Goal: Find contact information: Find contact information

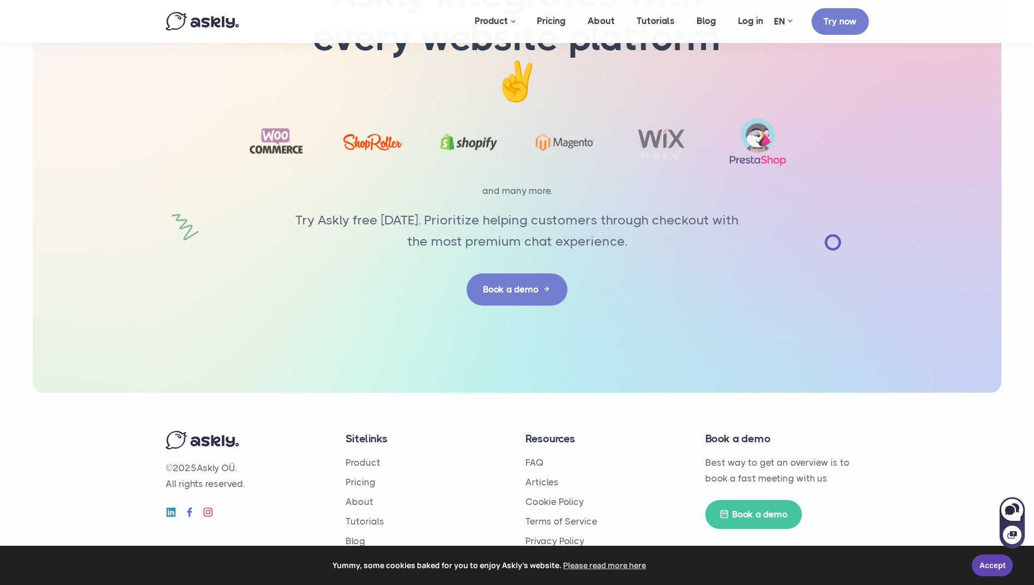
scroll to position [3399, 0]
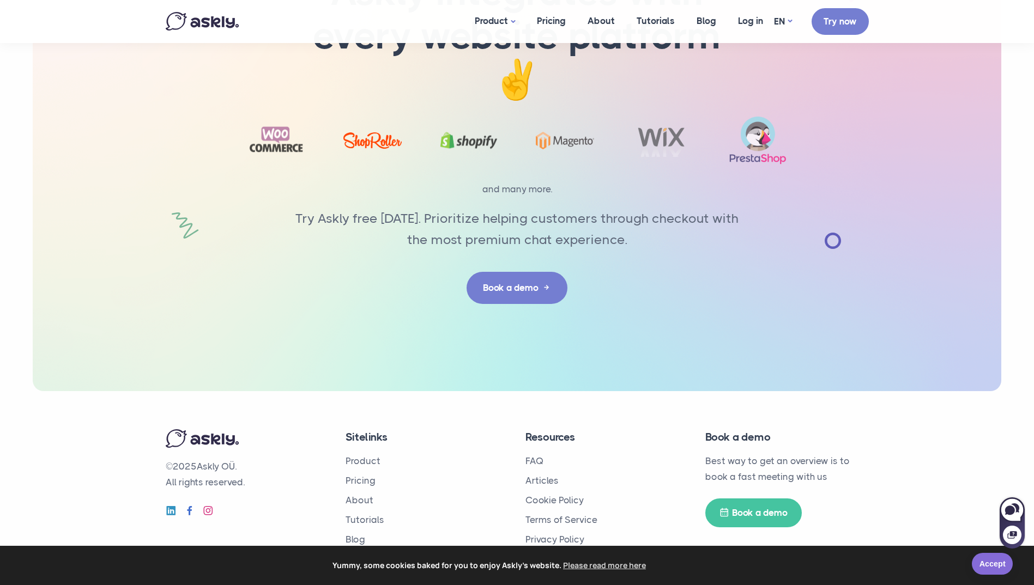
click at [995, 563] on link "Accept" at bounding box center [992, 564] width 41 height 22
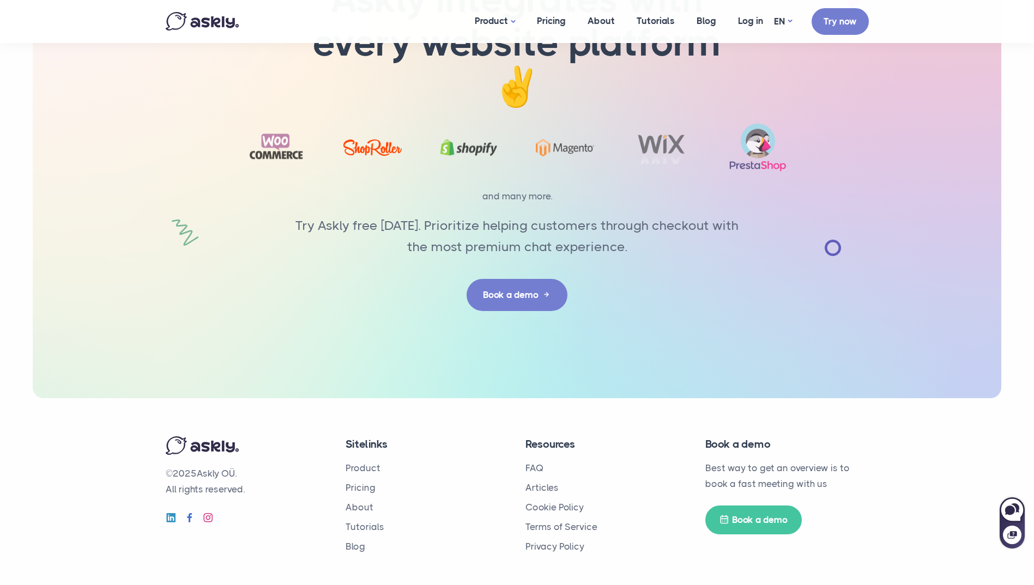
scroll to position [3399, 0]
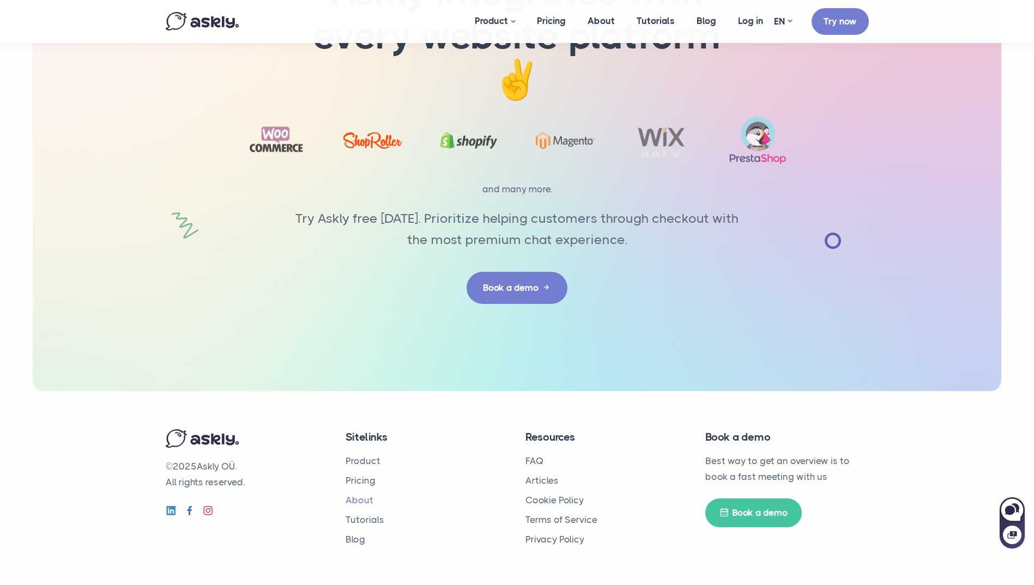
click at [365, 498] on link "About" at bounding box center [359, 500] width 28 height 11
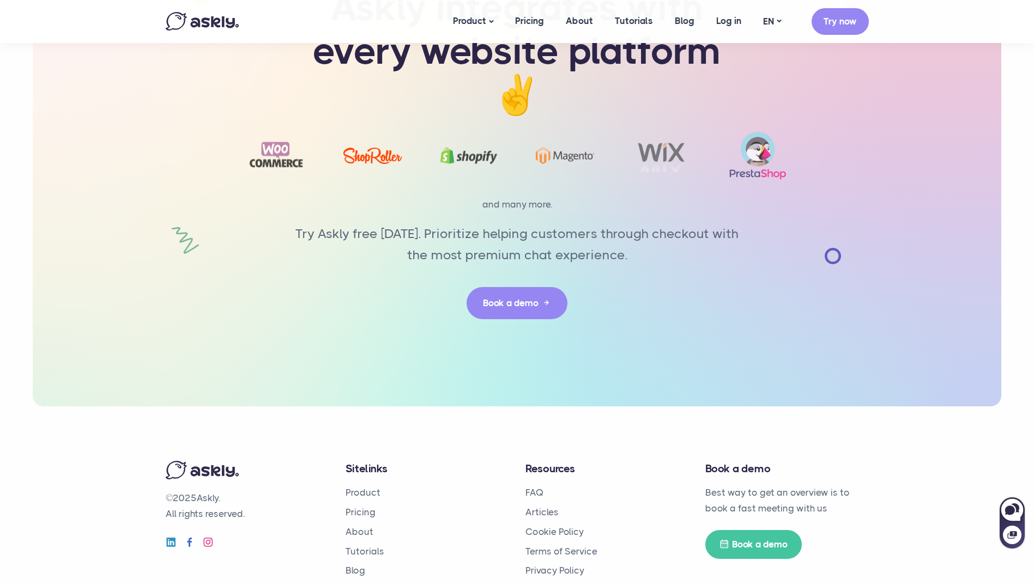
scroll to position [2473, 0]
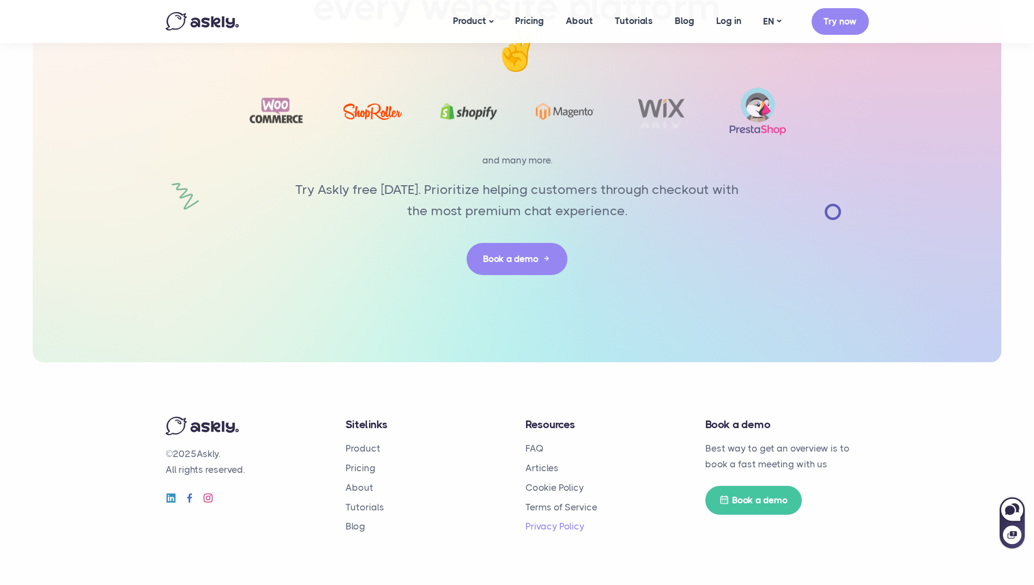
click at [542, 522] on link "Privacy Policy" at bounding box center [554, 526] width 59 height 11
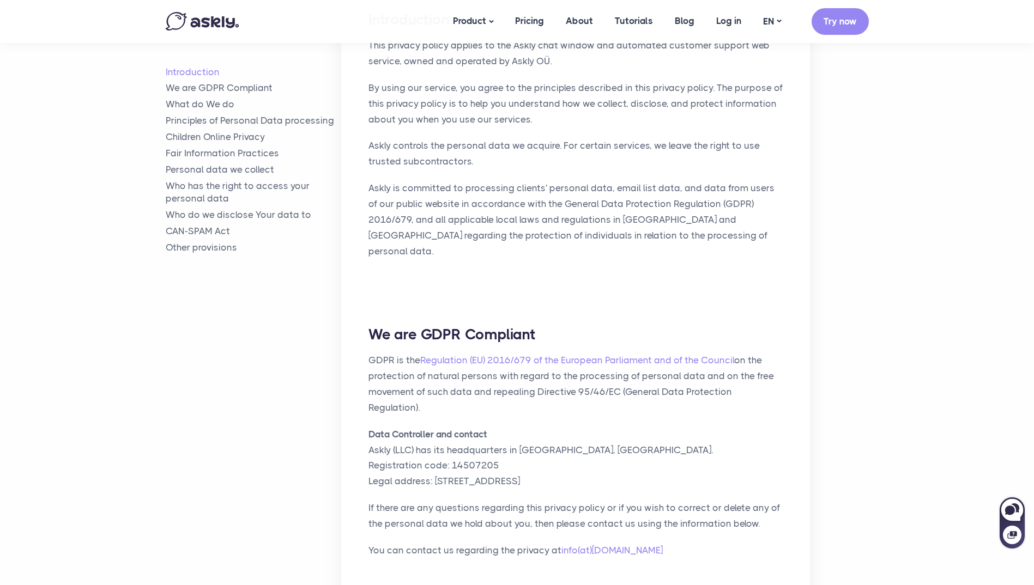
scroll to position [272, 0]
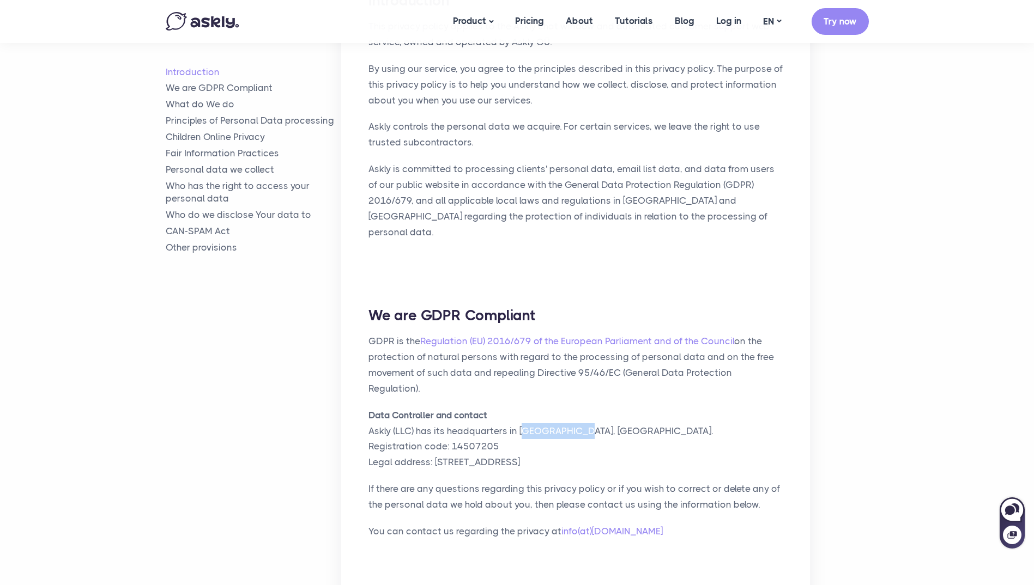
drag, startPoint x: 369, startPoint y: 398, endPoint x: 418, endPoint y: 402, distance: 48.6
click at [418, 408] on p "Data Controller and contact Askly (LLC) has its headquarters in Tallinn, Estoni…" at bounding box center [575, 439] width 414 height 63
copy p "Askly (LLC)"
click at [480, 408] on p "Data Controller and contact Askly (LLC) has its headquarters in Tallinn, Estoni…" at bounding box center [575, 439] width 414 height 63
drag, startPoint x: 368, startPoint y: 399, endPoint x: 579, endPoint y: 405, distance: 211.0
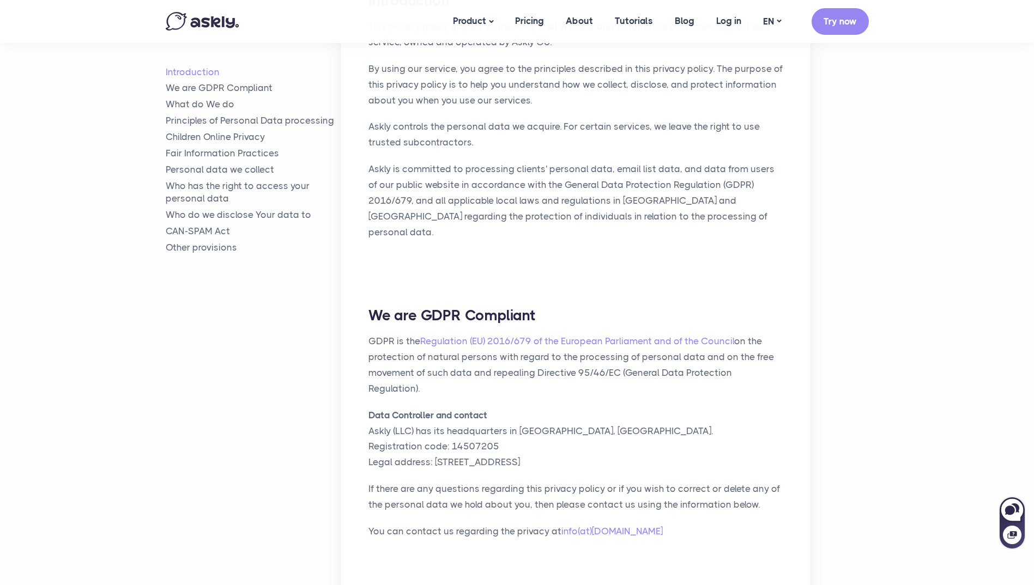
click at [579, 408] on p "Data Controller and contact Askly (LLC) has its headquarters in Tallinn, Estoni…" at bounding box center [575, 439] width 414 height 63
drag, startPoint x: 579, startPoint y: 405, endPoint x: 567, endPoint y: 431, distance: 28.8
click at [567, 431] on p "Data Controller and contact Askly (LLC) has its headquarters in Tallinn, Estoni…" at bounding box center [575, 439] width 414 height 63
copy p "Askly (LLC) has its headquarters in Tallinn, Estonia. Registration code: 145072…"
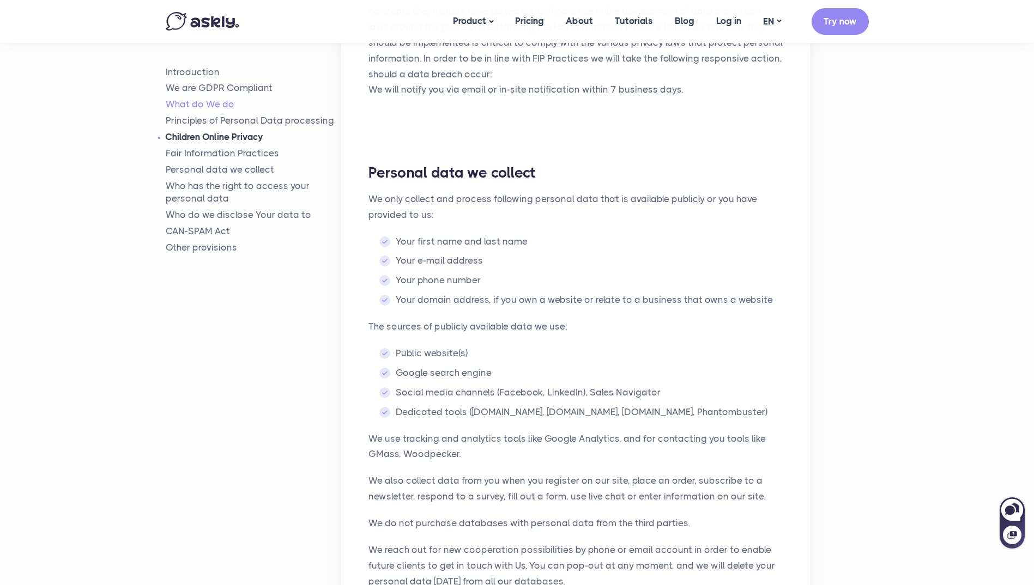
scroll to position [0, 0]
